Goal: Information Seeking & Learning: Learn about a topic

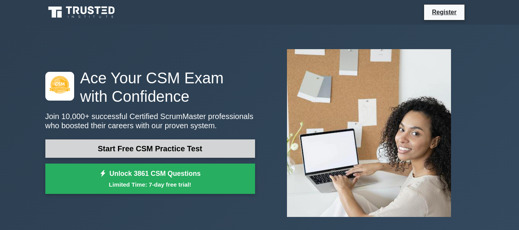
click at [152, 153] on link "Start Free CSM Practice Test" at bounding box center [150, 148] width 210 height 18
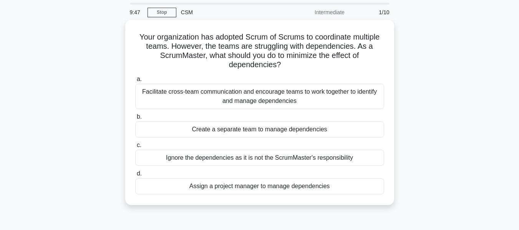
scroll to position [38, 0]
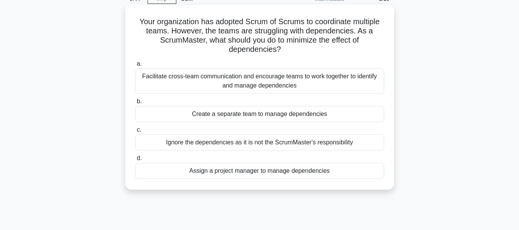
click at [301, 89] on div "Facilitate cross-team communication and encourage teams to work together to ide…" at bounding box center [259, 80] width 249 height 25
click at [135, 66] on input "a. Facilitate cross-team communication and encourage teams to work together to …" at bounding box center [135, 63] width 0 height 5
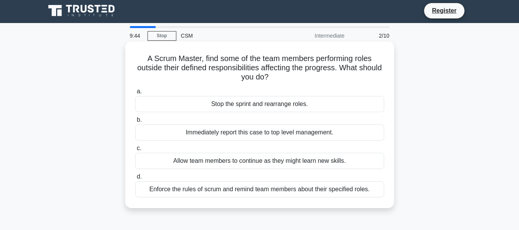
scroll to position [0, 0]
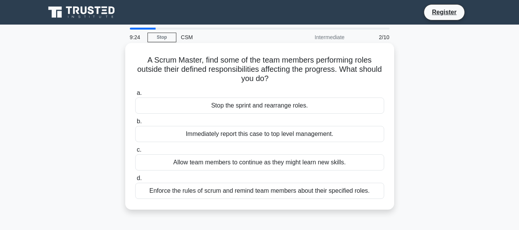
click at [250, 191] on div "Enforce the rules of scrum and remind team members about their specified roles." at bounding box center [259, 191] width 249 height 16
click at [135, 181] on input "d. Enforce the rules of scrum and remind team members about their specified rol…" at bounding box center [135, 178] width 0 height 5
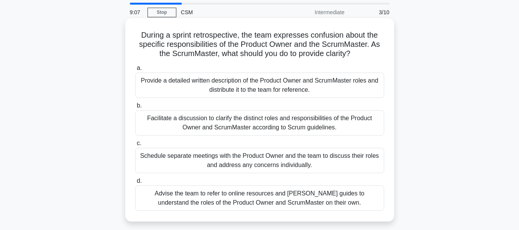
scroll to position [38, 0]
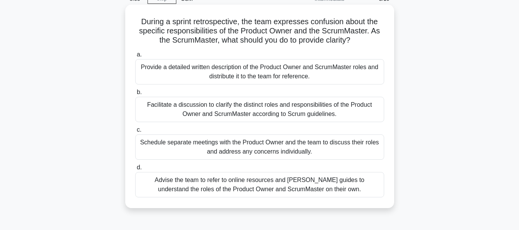
click at [254, 109] on div "Facilitate a discussion to clarify the distinct roles and responsibilities of t…" at bounding box center [259, 109] width 249 height 25
click at [135, 95] on input "b. Facilitate a discussion to clarify the distinct roles and responsibilities o…" at bounding box center [135, 92] width 0 height 5
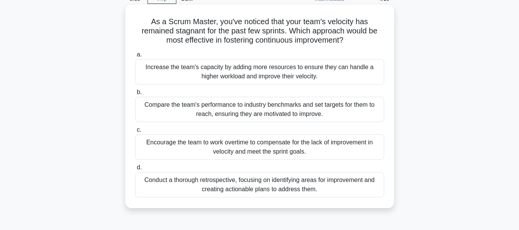
click at [199, 188] on div "Conduct a thorough retrospective, focusing on identifying areas for improvement…" at bounding box center [259, 184] width 249 height 25
click at [135, 170] on input "d. Conduct a thorough retrospective, focusing on identifying areas for improvem…" at bounding box center [135, 167] width 0 height 5
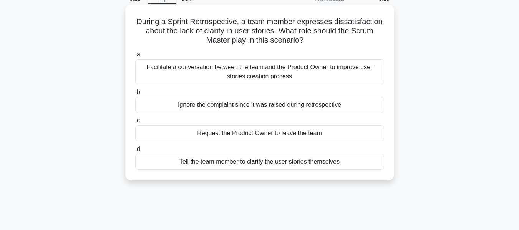
click at [334, 66] on div "Facilitate a conversation between the team and the Product Owner to improve use…" at bounding box center [259, 71] width 249 height 25
click at [135, 57] on input "a. Facilitate a conversation between the team and the Product Owner to improve …" at bounding box center [135, 54] width 0 height 5
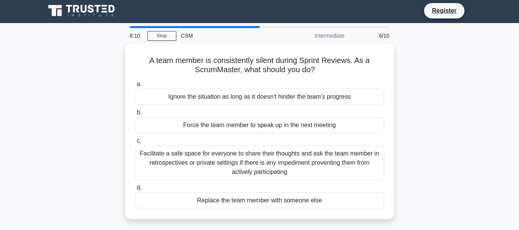
scroll to position [0, 0]
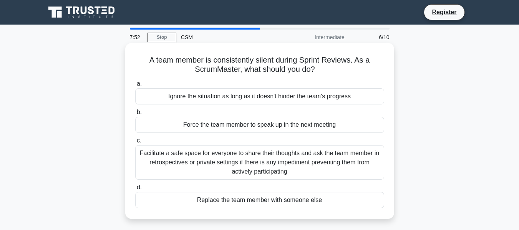
click at [353, 156] on div "Facilitate a safe space for everyone to share their thoughts and ask the team m…" at bounding box center [259, 162] width 249 height 35
click at [135, 143] on input "c. Facilitate a safe space for everyone to share their thoughts and ask the tea…" at bounding box center [135, 140] width 0 height 5
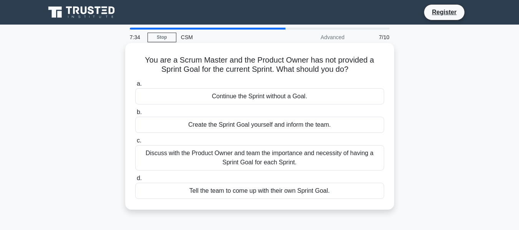
click at [358, 161] on div "Discuss with the Product Owner and team the importance and necessity of having …" at bounding box center [259, 157] width 249 height 25
click at [135, 143] on input "c. Discuss with the Product Owner and team the importance and necessity of havi…" at bounding box center [135, 140] width 0 height 5
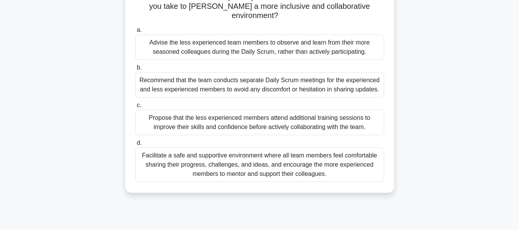
scroll to position [115, 0]
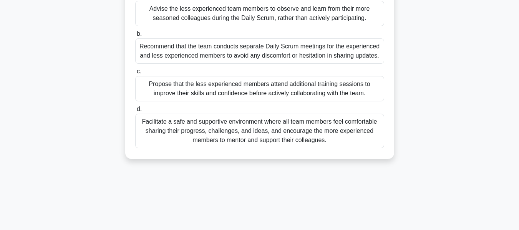
click at [354, 130] on div "Facilitate a safe and supportive environment where all team members feel comfor…" at bounding box center [259, 131] width 249 height 35
click at [135, 112] on input "d. Facilitate a safe and supportive environment where all team members feel com…" at bounding box center [135, 109] width 0 height 5
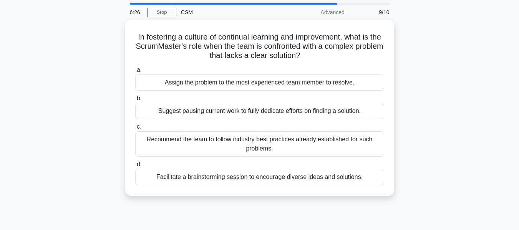
scroll to position [38, 0]
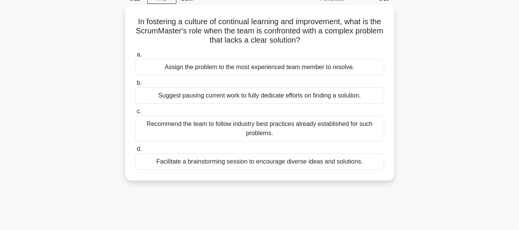
click at [320, 168] on div "Facilitate a brainstorming session to encourage diverse ideas and solutions." at bounding box center [259, 162] width 249 height 16
click at [135, 152] on input "d. Facilitate a brainstorming session to encourage diverse ideas and solutions." at bounding box center [135, 149] width 0 height 5
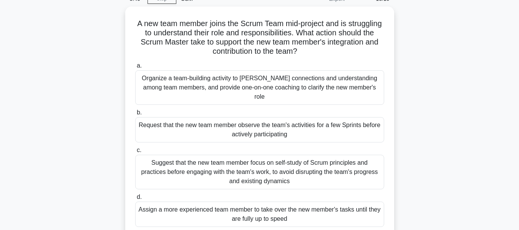
scroll to position [77, 0]
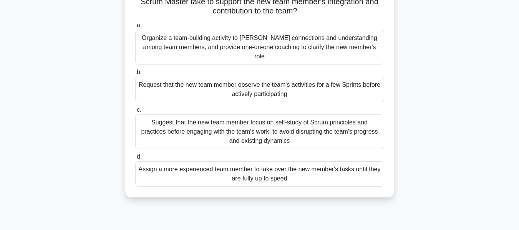
click at [280, 47] on div "Organize a team-building activity to foster connections and understanding among…" at bounding box center [259, 47] width 249 height 35
click at [135, 28] on input "a. Organize a team-building activity to foster connections and understanding am…" at bounding box center [135, 25] width 0 height 5
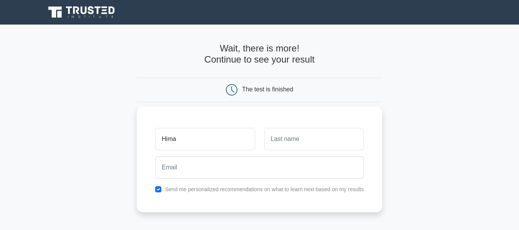
type input "[PERSON_NAME]"
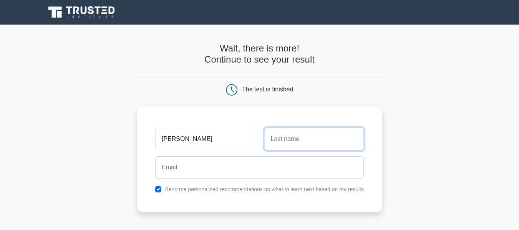
click at [299, 142] on input "text" at bounding box center [314, 139] width 100 height 22
type input "Dupare"
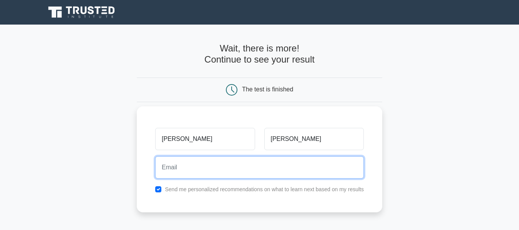
click at [266, 170] on input "email" at bounding box center [259, 167] width 209 height 22
type input "dupare1999@gmail.com"
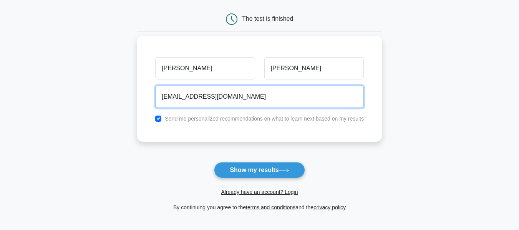
scroll to position [77, 0]
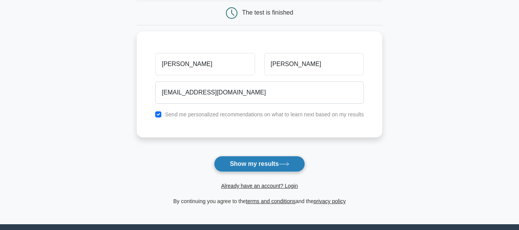
click at [283, 164] on icon at bounding box center [284, 164] width 10 height 4
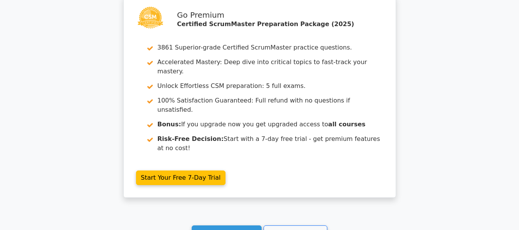
scroll to position [1332, 0]
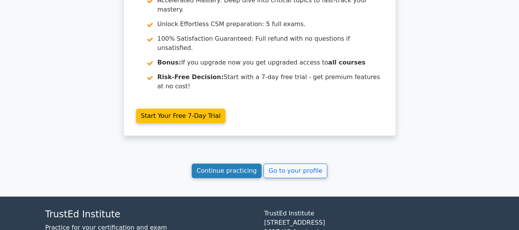
click at [222, 164] on link "Continue practicing" at bounding box center [227, 171] width 70 height 15
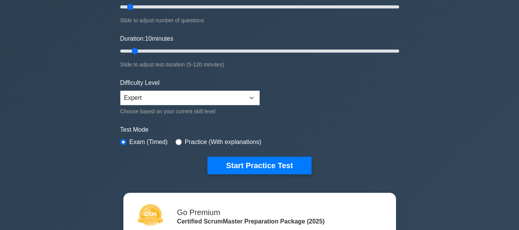
scroll to position [77, 0]
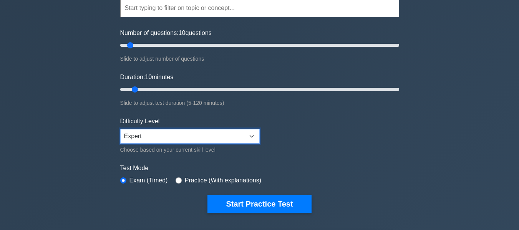
click at [195, 136] on select "Beginner Intermediate Expert" at bounding box center [189, 136] width 139 height 15
click at [195, 135] on select "Beginner Intermediate Expert" at bounding box center [189, 136] width 139 height 15
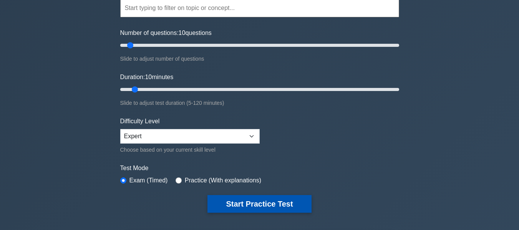
click at [266, 200] on button "Start Practice Test" at bounding box center [259, 204] width 104 height 18
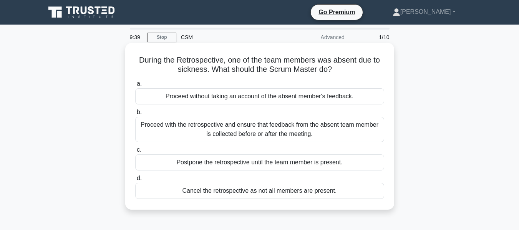
click at [310, 138] on div "Proceed with the retrospective and ensure that feedback from the absent team me…" at bounding box center [259, 129] width 249 height 25
click at [135, 115] on input "b. Proceed with the retrospective and ensure that feedback from the absent team…" at bounding box center [135, 112] width 0 height 5
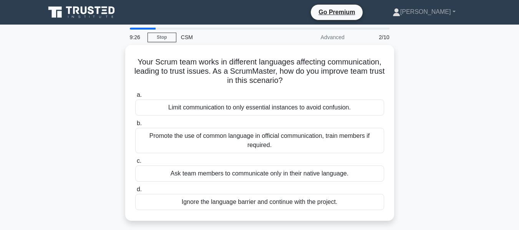
scroll to position [38, 0]
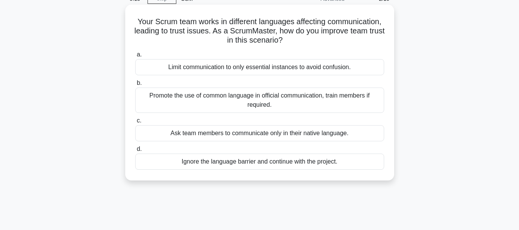
click at [297, 102] on div "Promote the use of common language in official communication, train members if …" at bounding box center [259, 100] width 249 height 25
click at [135, 86] on input "b. Promote the use of common language in official communication, train members …" at bounding box center [135, 83] width 0 height 5
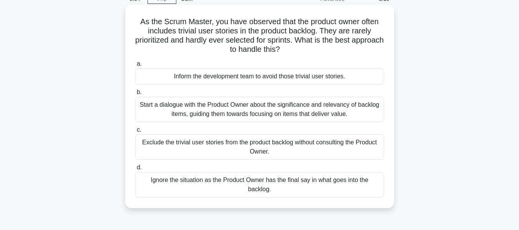
click at [368, 112] on div "Start a dialogue with the Product Owner about the significance and relevancy of…" at bounding box center [259, 109] width 249 height 25
click at [135, 95] on input "b. Start a dialogue with the Product Owner about the significance and relevancy…" at bounding box center [135, 92] width 0 height 5
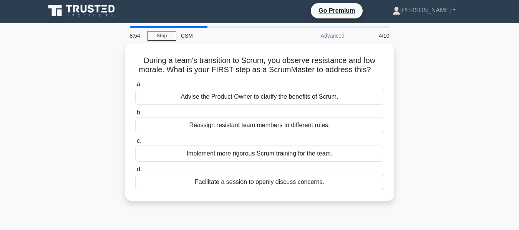
scroll to position [0, 0]
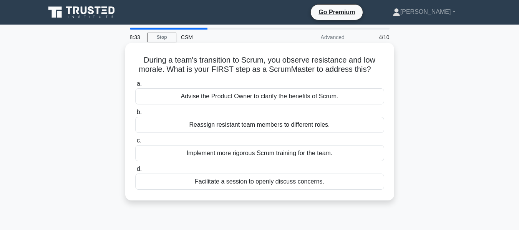
click at [331, 179] on div "Facilitate a session to openly discuss concerns." at bounding box center [259, 182] width 249 height 16
click at [135, 172] on input "d. Facilitate a session to openly discuss concerns." at bounding box center [135, 169] width 0 height 5
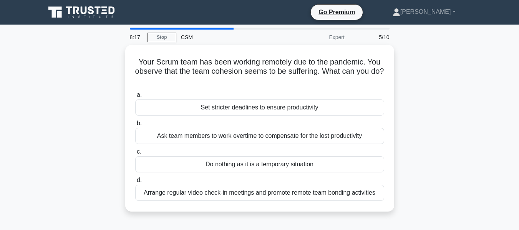
scroll to position [38, 0]
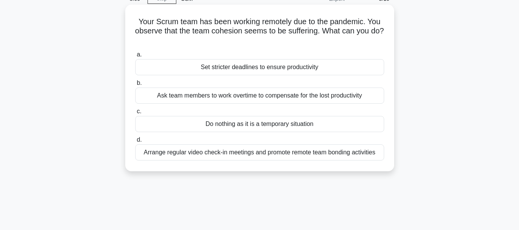
click at [313, 155] on div "Arrange regular video check-in meetings and promote remote team bonding activit…" at bounding box center [259, 152] width 249 height 16
click at [135, 143] on input "d. Arrange regular video check-in meetings and promote remote team bonding acti…" at bounding box center [135, 140] width 0 height 5
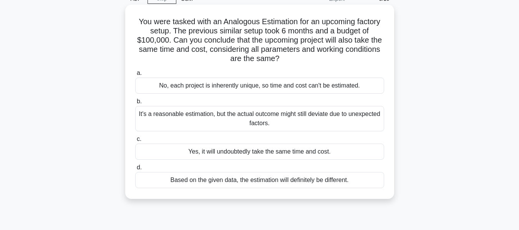
click at [302, 83] on div "No, each project is inherently unique, so time and cost can't be estimated." at bounding box center [259, 86] width 249 height 16
click at [135, 76] on input "a. No, each project is inherently unique, so time and cost can't be estimated." at bounding box center [135, 73] width 0 height 5
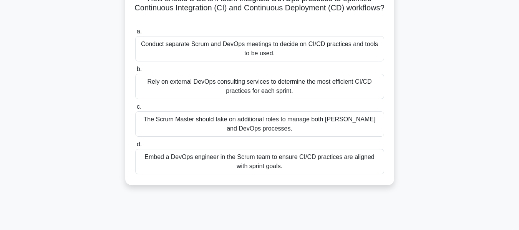
scroll to position [77, 0]
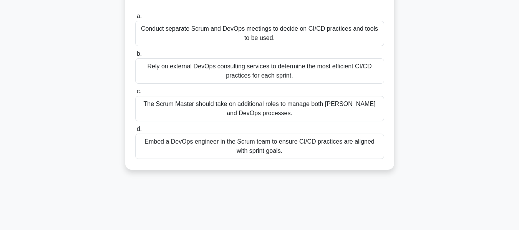
click at [340, 149] on div "Embed a DevOps engineer in the Scrum team to ensure CI/CD practices are aligned…" at bounding box center [259, 146] width 249 height 25
click at [135, 132] on input "d. Embed a DevOps engineer in the Scrum team to ensure CI/CD practices are alig…" at bounding box center [135, 129] width 0 height 5
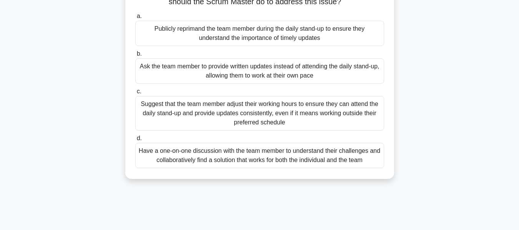
click at [280, 162] on div "Have a one-on-one discussion with the team member to understand their challenge…" at bounding box center [259, 155] width 249 height 25
click at [135, 141] on input "d. Have a one-on-one discussion with the team member to understand their challe…" at bounding box center [135, 138] width 0 height 5
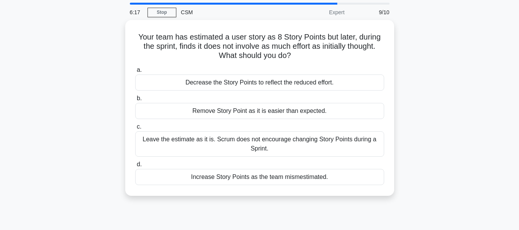
scroll to position [38, 0]
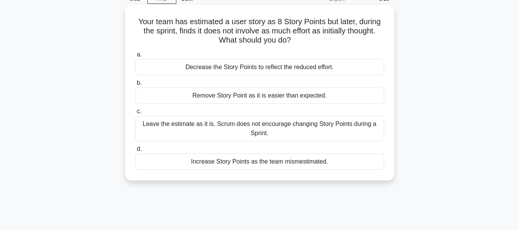
click at [334, 65] on div "Decrease the Story Points to reflect the reduced effort." at bounding box center [259, 67] width 249 height 16
click at [135, 57] on input "a. Decrease the Story Points to reflect the reduced effort." at bounding box center [135, 54] width 0 height 5
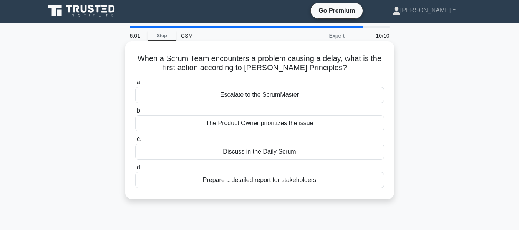
scroll to position [0, 0]
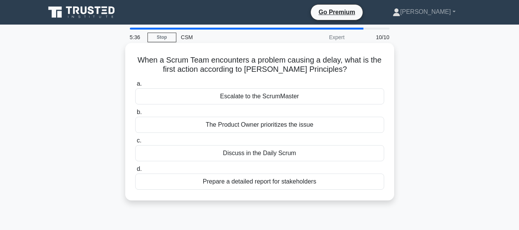
click at [243, 156] on div "Discuss in the Daily Scrum" at bounding box center [259, 153] width 249 height 16
click at [135, 143] on input "c. Discuss in the Daily Scrum" at bounding box center [135, 140] width 0 height 5
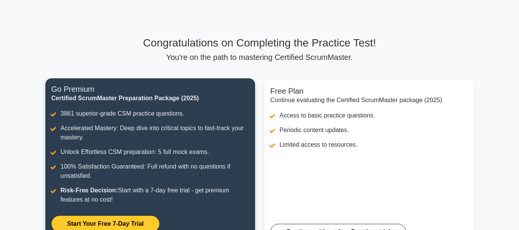
scroll to position [38, 0]
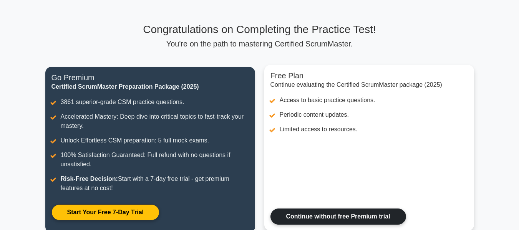
click at [309, 212] on link "Continue without free Premium trial" at bounding box center [338, 217] width 136 height 16
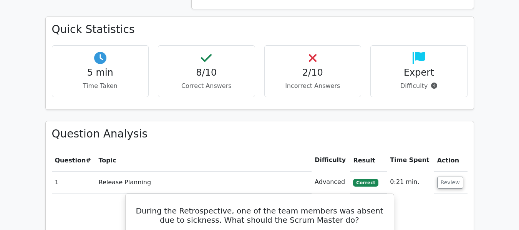
scroll to position [538, 0]
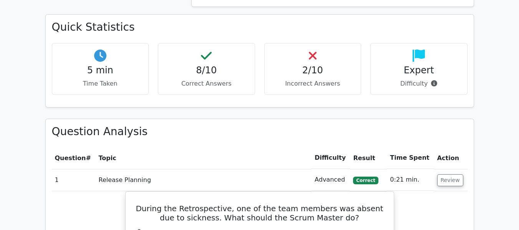
click at [317, 65] on h4 "2/10" at bounding box center [313, 70] width 84 height 11
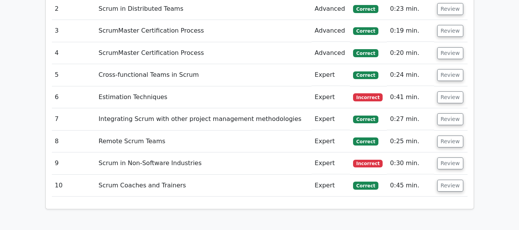
scroll to position [1037, 0]
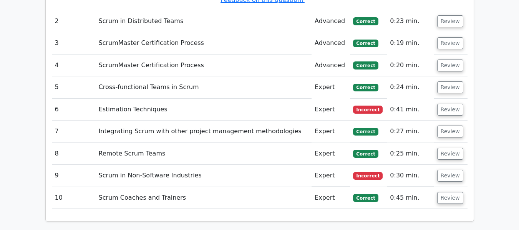
click at [291, 121] on td "Integrating Scrum with other project management methodologies" at bounding box center [204, 132] width 216 height 22
click at [290, 99] on td "Estimation Techniques" at bounding box center [204, 110] width 216 height 22
click at [453, 104] on button "Review" at bounding box center [450, 110] width 26 height 12
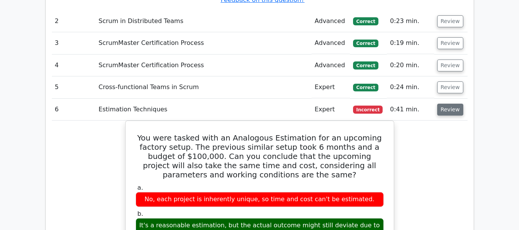
click at [454, 104] on button "Review" at bounding box center [450, 110] width 26 height 12
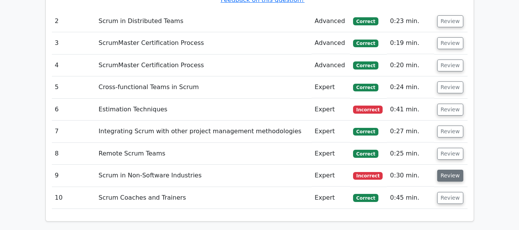
click at [453, 170] on button "Review" at bounding box center [450, 176] width 26 height 12
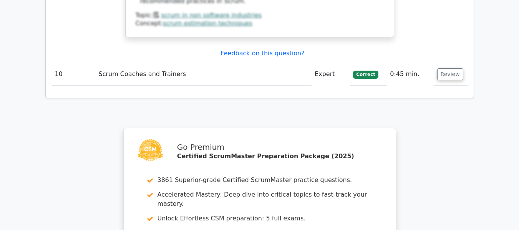
scroll to position [1674, 0]
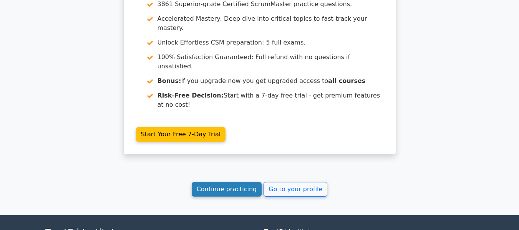
click at [230, 182] on link "Continue practicing" at bounding box center [227, 189] width 70 height 15
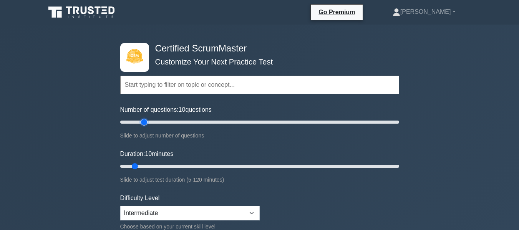
click at [144, 122] on input "Number of questions: 10 questions" at bounding box center [259, 122] width 279 height 9
drag, startPoint x: 144, startPoint y: 122, endPoint x: 139, endPoint y: 122, distance: 4.6
type input "15"
click at [139, 122] on input "Number of questions: 15 questions" at bounding box center [259, 122] width 279 height 9
drag, startPoint x: 134, startPoint y: 166, endPoint x: 128, endPoint y: 166, distance: 5.8
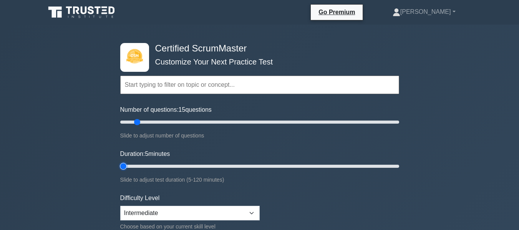
type input "5"
click at [128, 166] on input "Duration: 5 minutes" at bounding box center [259, 166] width 279 height 9
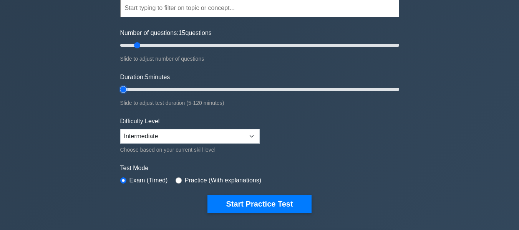
scroll to position [115, 0]
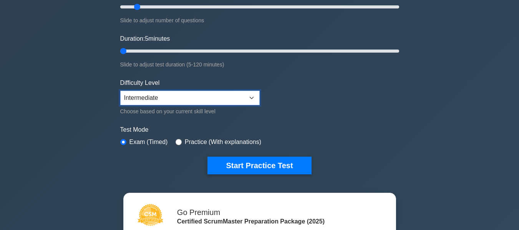
click at [227, 100] on select "Beginner Intermediate Expert" at bounding box center [189, 98] width 139 height 15
select select "expert"
click at [120, 91] on select "Beginner Intermediate Expert" at bounding box center [189, 98] width 139 height 15
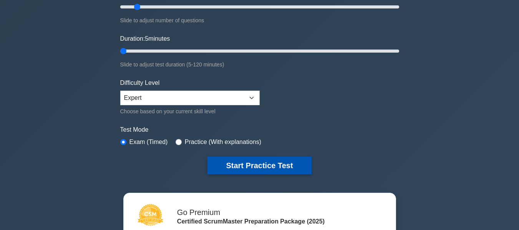
click at [244, 164] on button "Start Practice Test" at bounding box center [259, 166] width 104 height 18
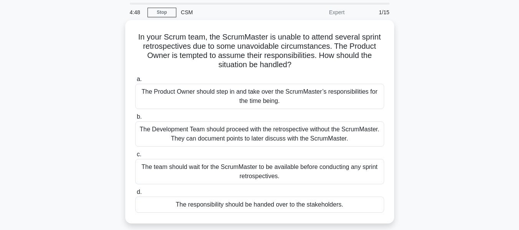
scroll to position [38, 0]
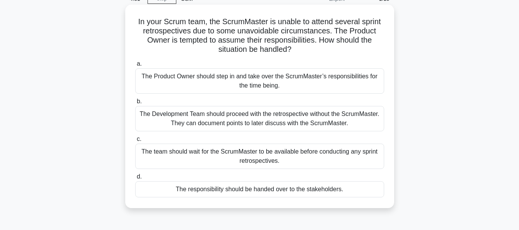
click at [286, 86] on div "The Product Owner should step in and take over the ScrumMaster’s responsibiliti…" at bounding box center [259, 80] width 249 height 25
click at [135, 66] on input "a. The Product Owner should step in and take over the ScrumMaster’s responsibil…" at bounding box center [135, 63] width 0 height 5
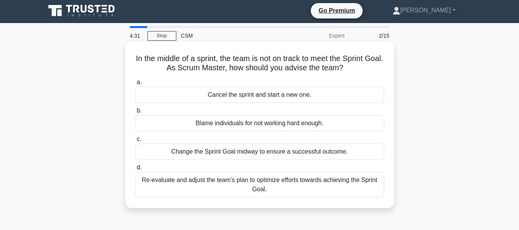
scroll to position [0, 0]
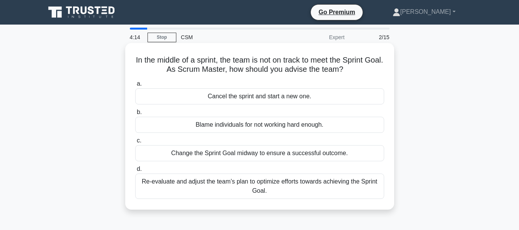
click at [264, 188] on div "Re-evaluate and adjust the team’s plan to optimize efforts towards achieving th…" at bounding box center [259, 186] width 249 height 25
click at [135, 172] on input "d. Re-evaluate and adjust the team’s plan to optimize efforts towards achieving…" at bounding box center [135, 169] width 0 height 5
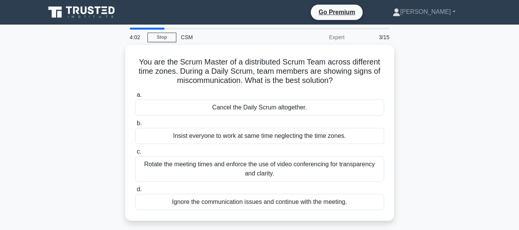
scroll to position [38, 0]
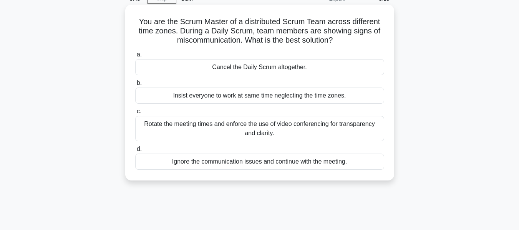
click at [241, 129] on div "Rotate the meeting times and enforce the use of video conferencing for transpar…" at bounding box center [259, 128] width 249 height 25
click at [135, 114] on input "c. Rotate the meeting times and enforce the use of video conferencing for trans…" at bounding box center [135, 111] width 0 height 5
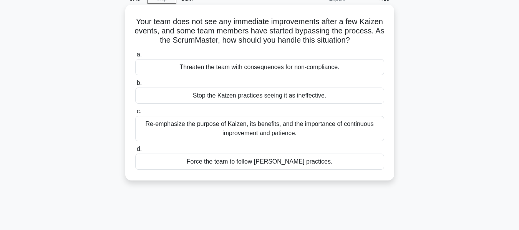
scroll to position [0, 0]
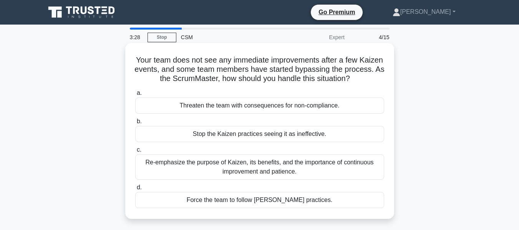
click at [313, 166] on div "Re-emphasize the purpose of Kaizen, its benefits, and the importance of continu…" at bounding box center [259, 166] width 249 height 25
click at [135, 153] on input "c. Re-emphasize the purpose of Kaizen, its benefits, and the importance of cont…" at bounding box center [135, 150] width 0 height 5
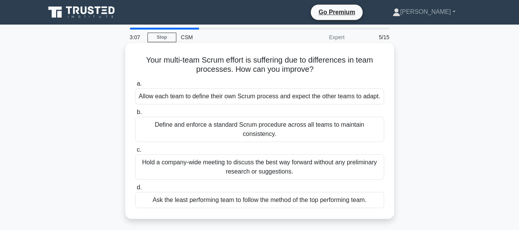
click at [252, 166] on div "Hold a company-wide meeting to discuss the best way forward without any prelimi…" at bounding box center [259, 166] width 249 height 25
click at [135, 153] on input "c. Hold a company-wide meeting to discuss the best way forward without any prel…" at bounding box center [135, 150] width 0 height 5
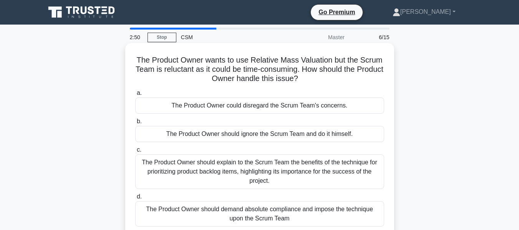
click at [264, 178] on div "The Product Owner should explain to the Scrum Team the benefits of the techniqu…" at bounding box center [259, 171] width 249 height 35
click at [135, 153] on input "c. The Product Owner should explain to the Scrum Team the benefits of the techn…" at bounding box center [135, 150] width 0 height 5
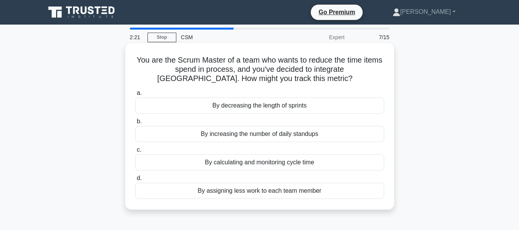
click at [322, 161] on div "By calculating and monitoring cycle time" at bounding box center [259, 162] width 249 height 16
click at [135, 153] on input "c. By calculating and monitoring cycle time" at bounding box center [135, 150] width 0 height 5
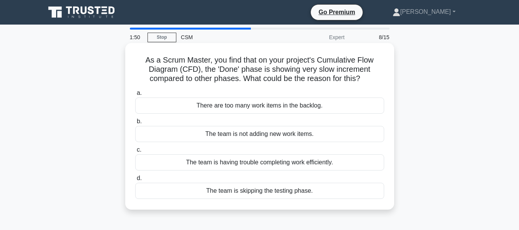
click at [314, 140] on div "The team is not adding new work items." at bounding box center [259, 134] width 249 height 16
click at [135, 124] on input "b. The team is not adding new work items." at bounding box center [135, 121] width 0 height 5
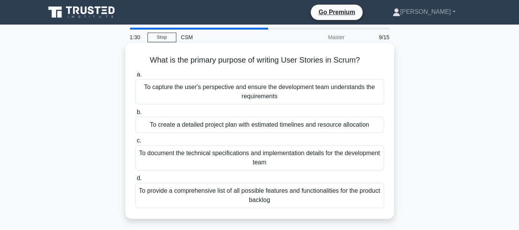
click at [282, 86] on div "To capture the user's perspective and ensure the development team understands t…" at bounding box center [259, 91] width 249 height 25
click at [135, 77] on input "a. To capture the user's perspective and ensure the development team understand…" at bounding box center [135, 74] width 0 height 5
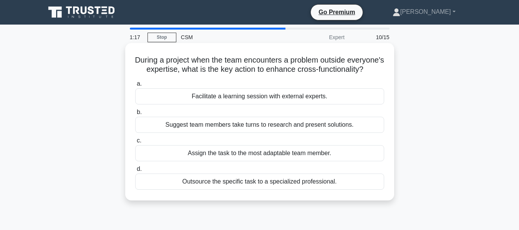
click at [332, 103] on div "Facilitate a learning session with external experts." at bounding box center [259, 96] width 249 height 16
click at [135, 86] on input "a. Facilitate a learning session with external experts." at bounding box center [135, 83] width 0 height 5
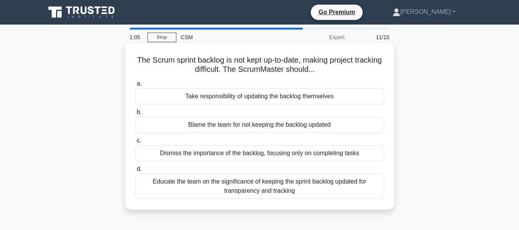
click at [269, 195] on div "Educate the team on the significance of keeping the sprint backlog updated for …" at bounding box center [259, 186] width 249 height 25
click at [135, 172] on input "d. Educate the team on the significance of keeping the sprint backlog updated f…" at bounding box center [135, 169] width 0 height 5
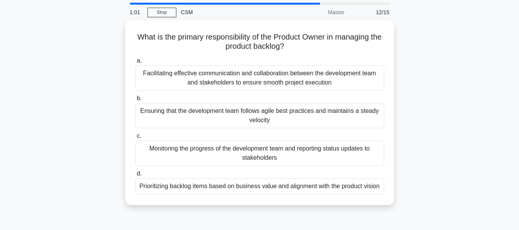
scroll to position [38, 0]
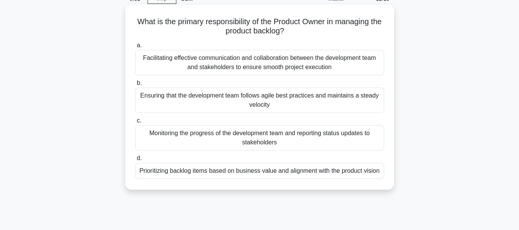
click at [298, 173] on div "Prioritizing backlog items based on business value and alignment with the produ…" at bounding box center [259, 171] width 249 height 16
click at [135, 161] on input "d. Prioritizing backlog items based on business value and alignment with the pr…" at bounding box center [135, 158] width 0 height 5
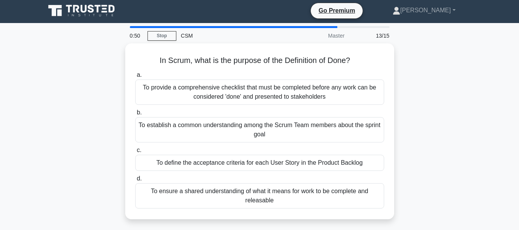
scroll to position [0, 0]
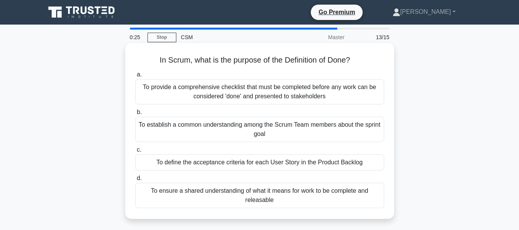
click at [303, 97] on div "To provide a comprehensive checklist that must be completed before any work can…" at bounding box center [259, 91] width 249 height 25
click at [135, 77] on input "a. To provide a comprehensive checklist that must be completed before any work …" at bounding box center [135, 74] width 0 height 5
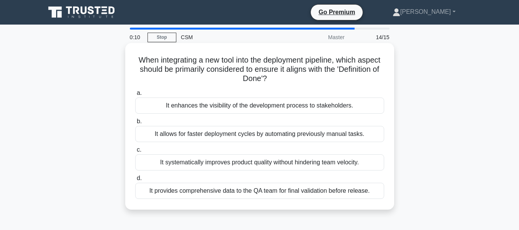
click at [307, 107] on div "It enhances the visibility of the development process to stakeholders." at bounding box center [259, 106] width 249 height 16
click at [135, 96] on input "a. It enhances the visibility of the development process to stakeholders." at bounding box center [135, 93] width 0 height 5
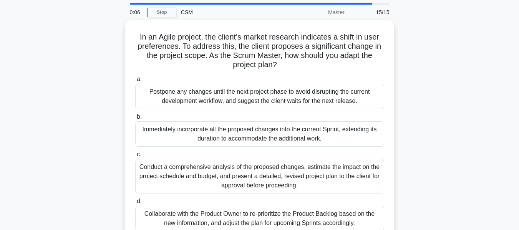
scroll to position [38, 0]
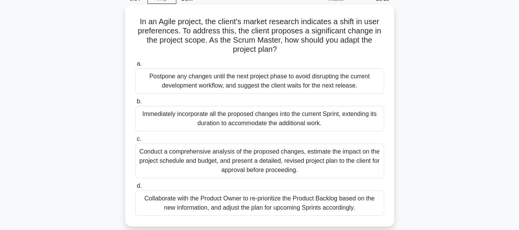
click at [295, 167] on div "Conduct a comprehensive analysis of the proposed changes, estimate the impact o…" at bounding box center [259, 161] width 249 height 35
click at [135, 142] on input "c. Conduct a comprehensive analysis of the proposed changes, estimate the impac…" at bounding box center [135, 139] width 0 height 5
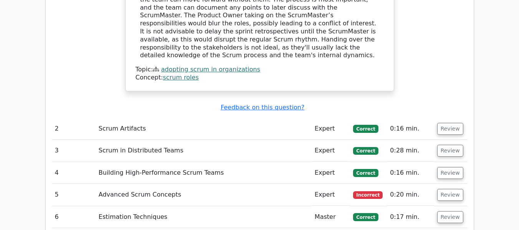
scroll to position [1114, 0]
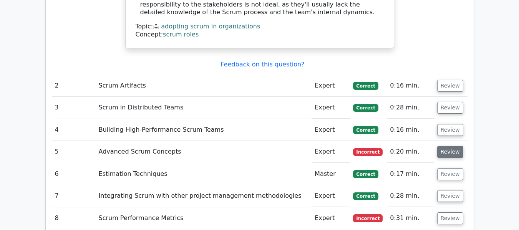
click at [448, 146] on button "Review" at bounding box center [450, 152] width 26 height 12
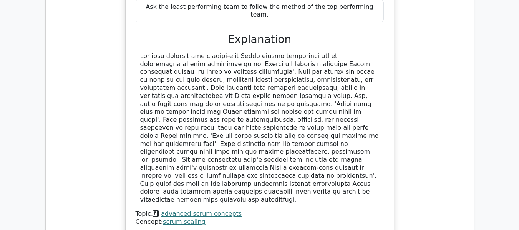
scroll to position [1537, 0]
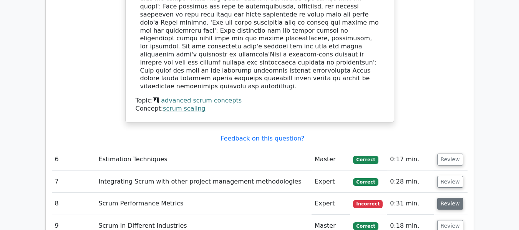
click at [447, 198] on button "Review" at bounding box center [450, 204] width 26 height 12
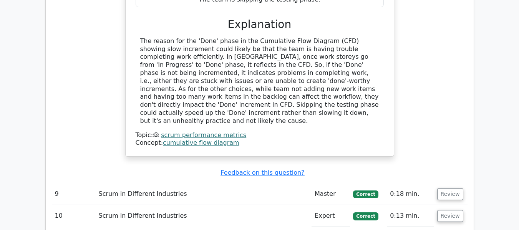
scroll to position [1960, 0]
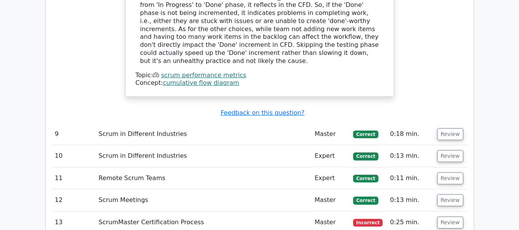
click at [445, 217] on button "Review" at bounding box center [450, 223] width 26 height 12
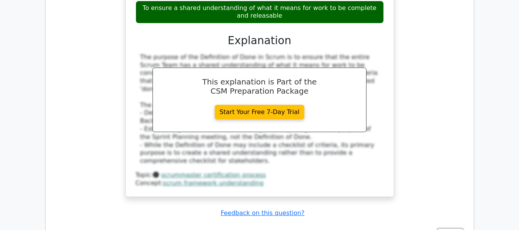
scroll to position [2344, 0]
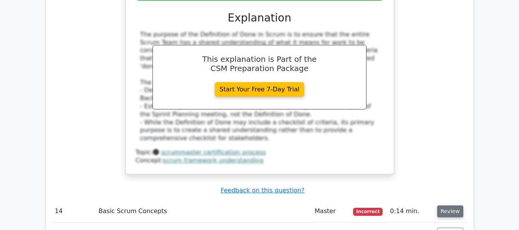
click at [448, 206] on button "Review" at bounding box center [450, 212] width 26 height 12
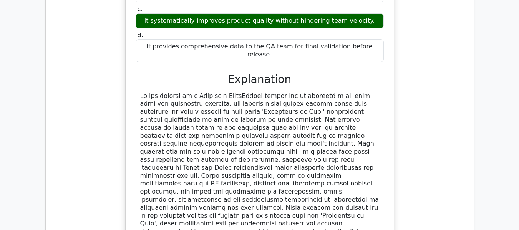
scroll to position [2728, 0]
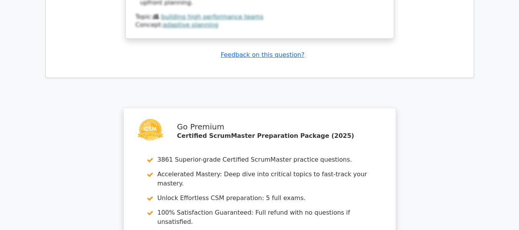
scroll to position [3397, 0]
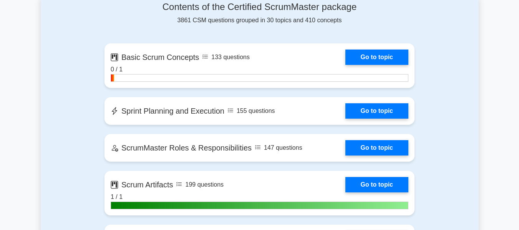
scroll to position [500, 0]
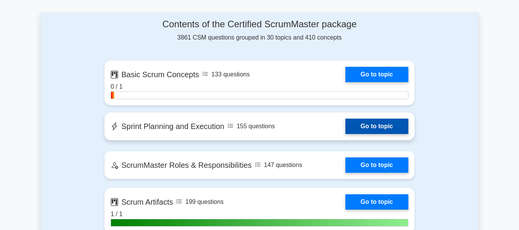
click at [366, 128] on link "Go to topic" at bounding box center [376, 126] width 63 height 15
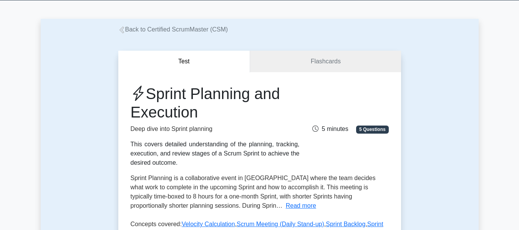
scroll to position [154, 0]
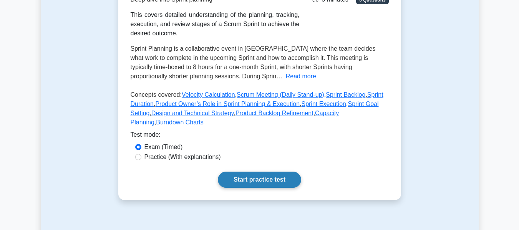
click at [244, 172] on link "Start practice test" at bounding box center [259, 180] width 83 height 16
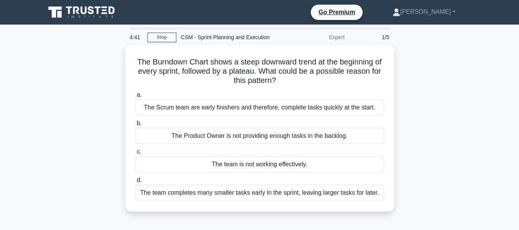
scroll to position [38, 0]
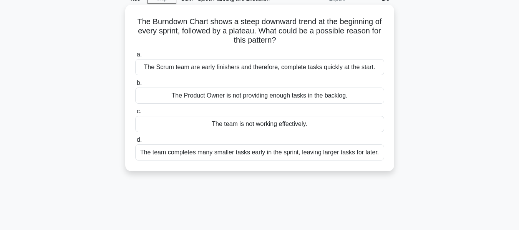
click at [342, 156] on div "The team completes many smaller tasks early in the sprint, leaving larger tasks…" at bounding box center [259, 152] width 249 height 16
click at [135, 143] on input "d. The team completes many smaller tasks early in the sprint, leaving larger ta…" at bounding box center [135, 140] width 0 height 5
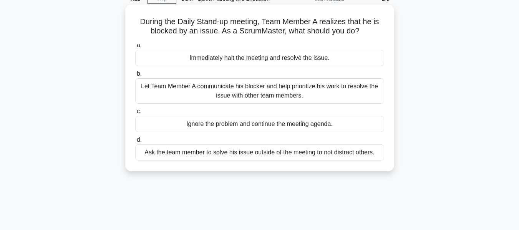
click at [364, 100] on div "Let Team Member A communicate his blocker and help prioritize his work to resol…" at bounding box center [259, 90] width 249 height 25
click at [135, 76] on input "b. Let Team Member A communicate his blocker and help prioritize his work to re…" at bounding box center [135, 73] width 0 height 5
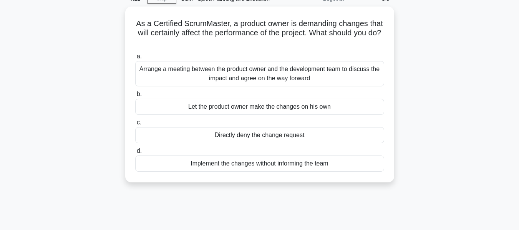
scroll to position [0, 0]
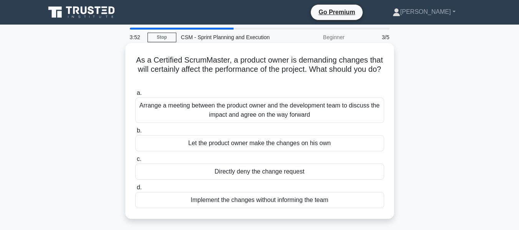
click at [359, 111] on div "Arrange a meeting between the product owner and the development team to discuss…" at bounding box center [259, 110] width 249 height 25
click at [135, 96] on input "a. Arrange a meeting between the product owner and the development team to disc…" at bounding box center [135, 93] width 0 height 5
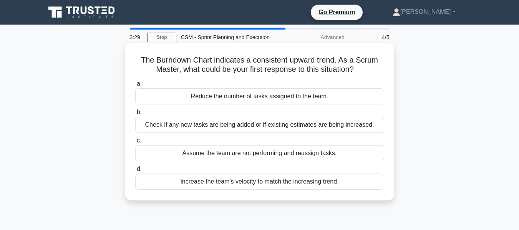
click at [350, 125] on div "Check if any new tasks are being added or if existing estimates are being incre…" at bounding box center [259, 125] width 249 height 16
click at [135, 115] on input "b. Check if any new tasks are being added or if existing estimates are being in…" at bounding box center [135, 112] width 0 height 5
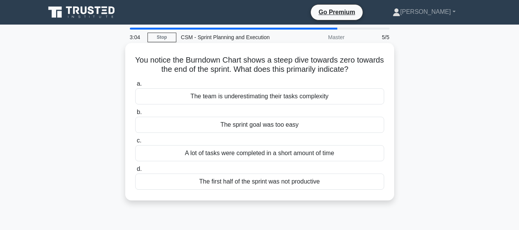
click at [262, 96] on div "The team is underestimating their tasks complexity" at bounding box center [259, 96] width 249 height 16
click at [135, 86] on input "a. The team is underestimating their tasks complexity" at bounding box center [135, 83] width 0 height 5
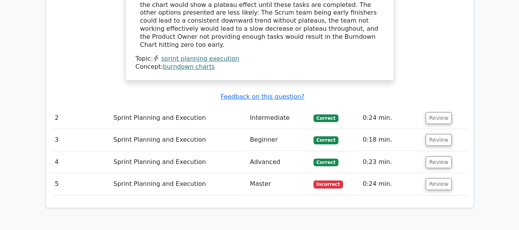
scroll to position [884, 0]
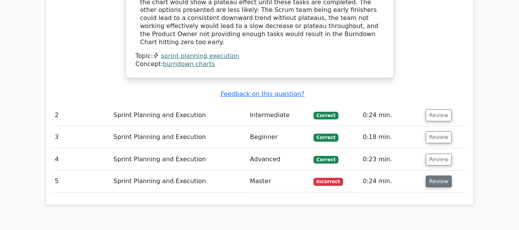
click at [429, 176] on button "Review" at bounding box center [439, 182] width 26 height 12
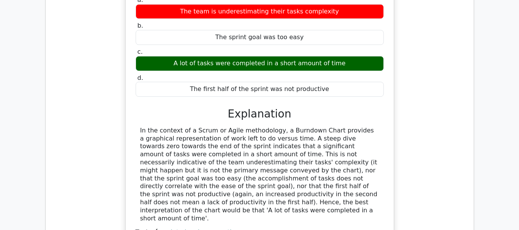
scroll to position [1114, 0]
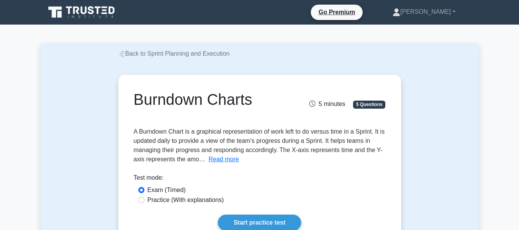
scroll to position [77, 0]
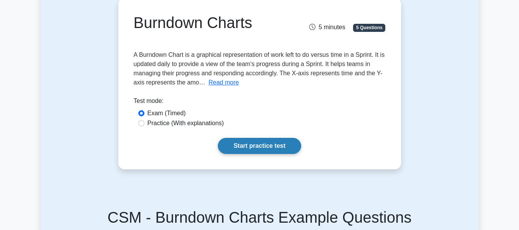
click at [274, 148] on link "Start practice test" at bounding box center [259, 146] width 83 height 16
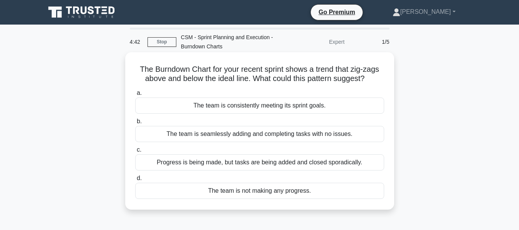
scroll to position [38, 0]
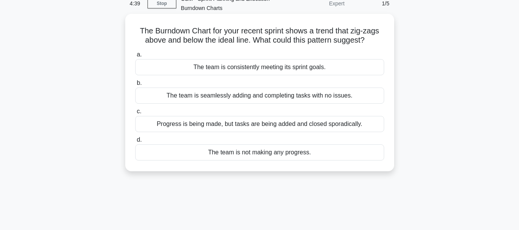
click at [312, 124] on div "Progress is being made, but tasks are being added and closed sporadically." at bounding box center [259, 124] width 249 height 16
click at [135, 114] on input "c. Progress is being made, but tasks are being added and closed sporadically." at bounding box center [135, 111] width 0 height 5
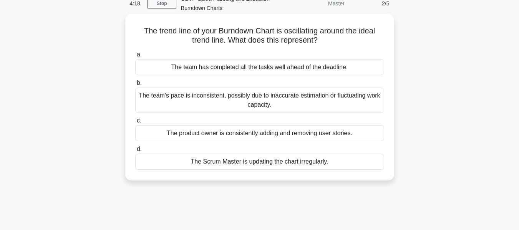
click at [330, 68] on div "The team has completed all the tasks well ahead of the deadline." at bounding box center [259, 67] width 249 height 16
click at [135, 57] on input "a. The team has completed all the tasks well ahead of the deadline." at bounding box center [135, 54] width 0 height 5
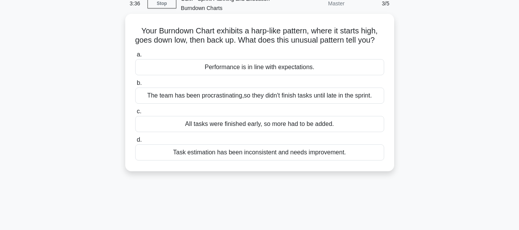
click at [290, 132] on div "All tasks were finished early, so more had to be added." at bounding box center [259, 124] width 249 height 16
click at [135, 114] on input "c. All tasks were finished early, so more had to be added." at bounding box center [135, 111] width 0 height 5
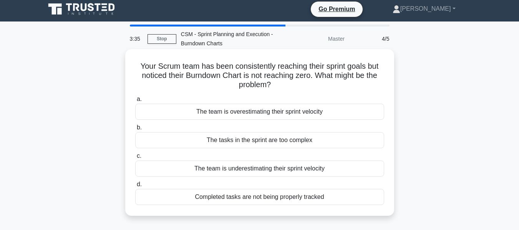
scroll to position [0, 0]
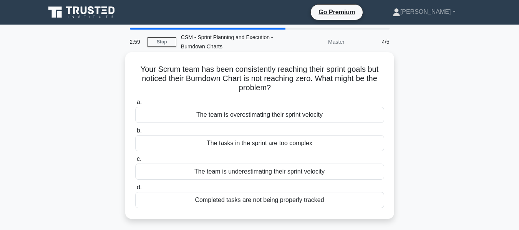
click at [329, 171] on div "The team is underestimating their sprint velocity" at bounding box center [259, 172] width 249 height 16
click at [135, 162] on input "c. The team is underestimating their sprint velocity" at bounding box center [135, 159] width 0 height 5
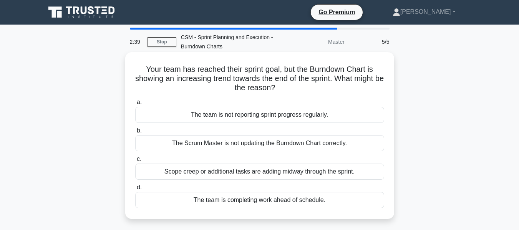
click at [329, 172] on div "Scope creep or additional tasks are adding midway through the sprint." at bounding box center [259, 172] width 249 height 16
click at [135, 162] on input "c. Scope creep or additional tasks are adding midway through the sprint." at bounding box center [135, 159] width 0 height 5
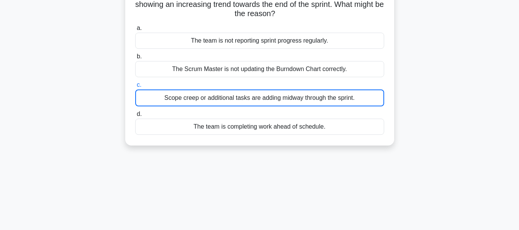
scroll to position [77, 0]
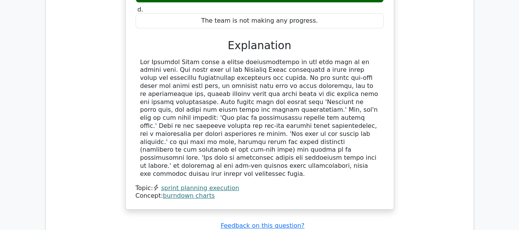
scroll to position [884, 0]
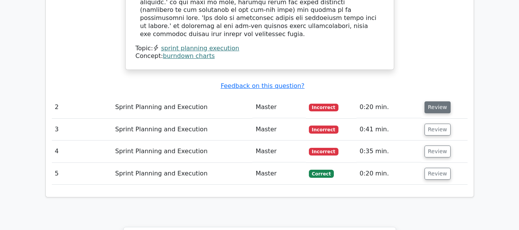
click at [439, 101] on button "Review" at bounding box center [438, 107] width 26 height 12
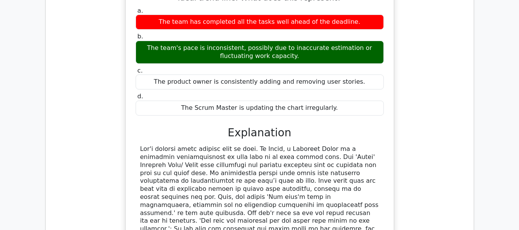
scroll to position [1230, 0]
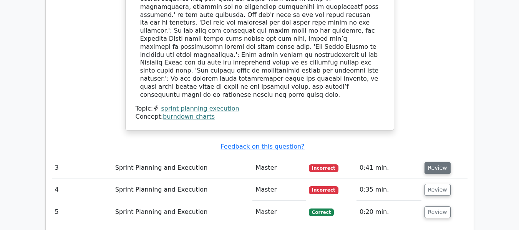
click at [442, 162] on button "Review" at bounding box center [438, 168] width 26 height 12
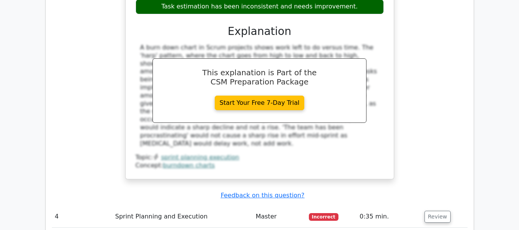
scroll to position [1575, 0]
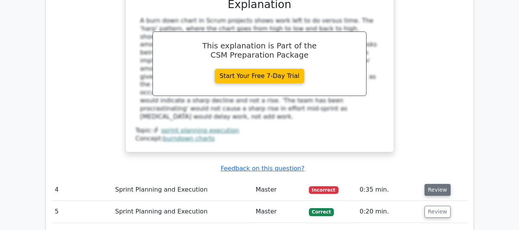
click at [440, 184] on button "Review" at bounding box center [438, 190] width 26 height 12
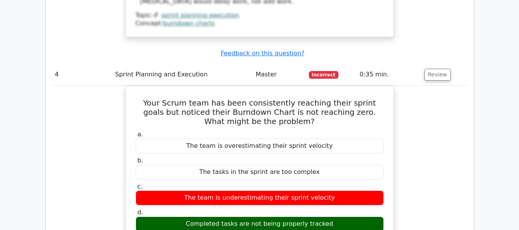
scroll to position [1652, 0]
